Goal: Navigation & Orientation: Find specific page/section

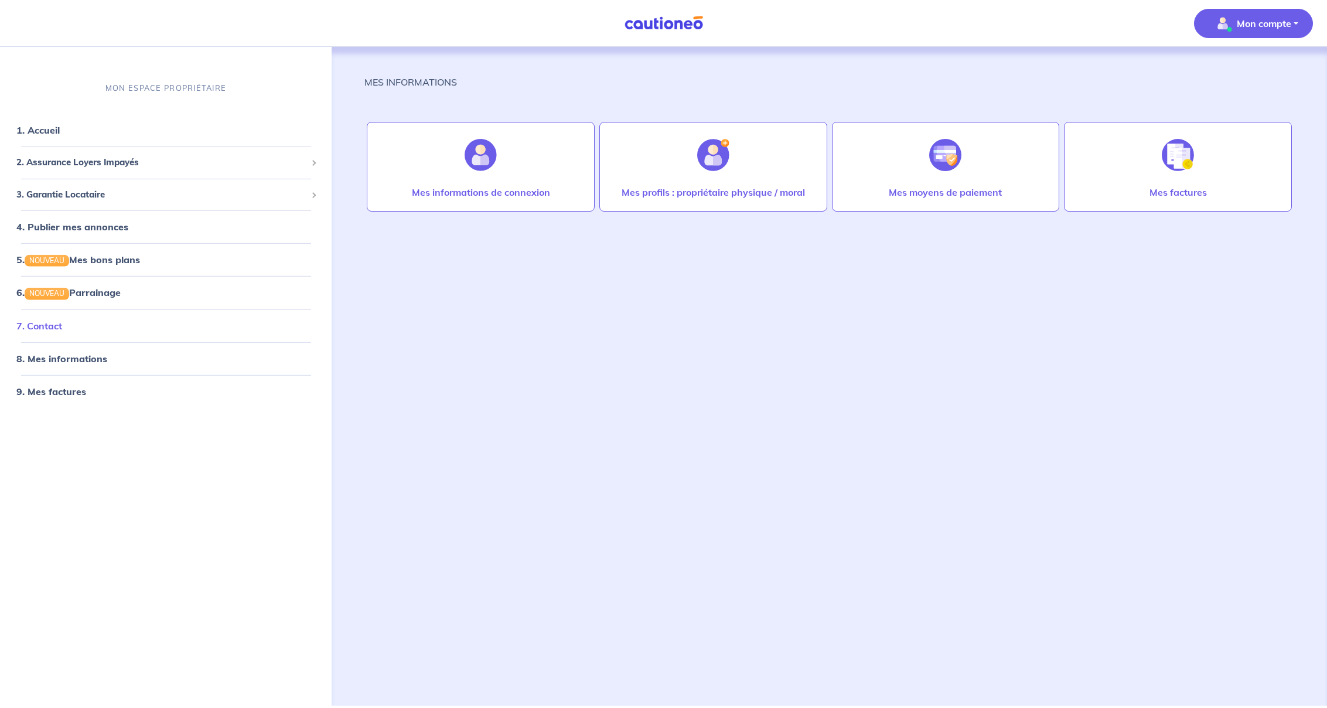
click at [45, 322] on link "7. Contact" at bounding box center [39, 325] width 46 height 12
click at [63, 158] on span "2. Assurance Loyers Impayés" at bounding box center [161, 162] width 290 height 13
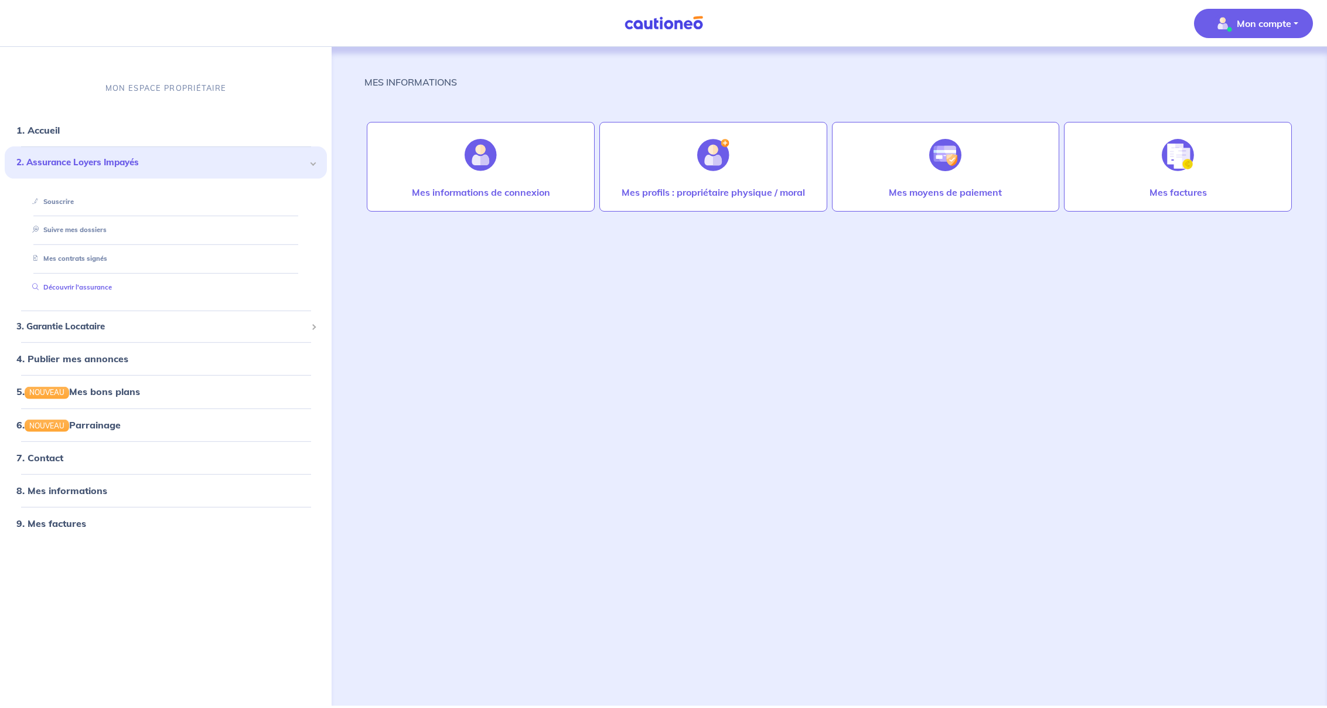
click at [75, 284] on link "Découvrir l'assurance" at bounding box center [70, 287] width 84 height 8
click at [120, 429] on link "6. NOUVEAU Parrainage" at bounding box center [67, 424] width 103 height 12
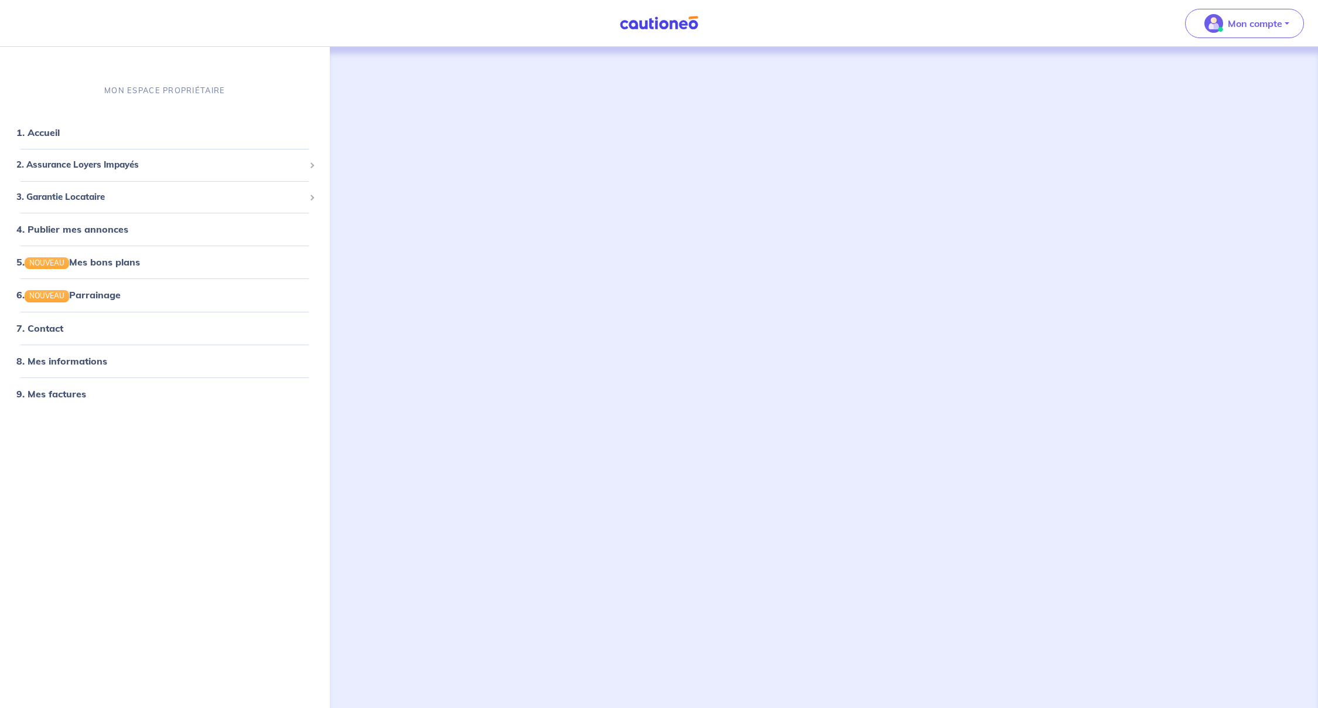
scroll to position [107, 0]
